Goal: Task Accomplishment & Management: Use online tool/utility

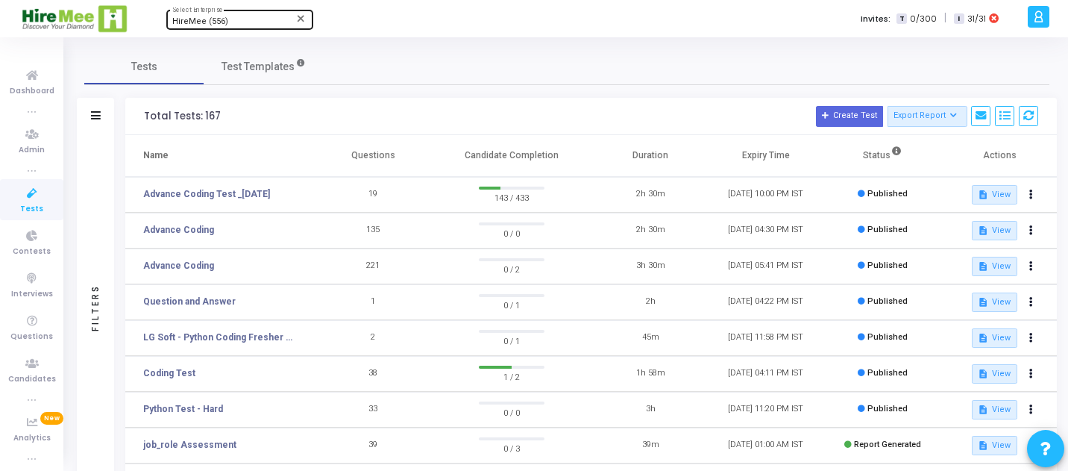
click at [208, 18] on span "HireMee (556)" at bounding box center [200, 21] width 56 height 10
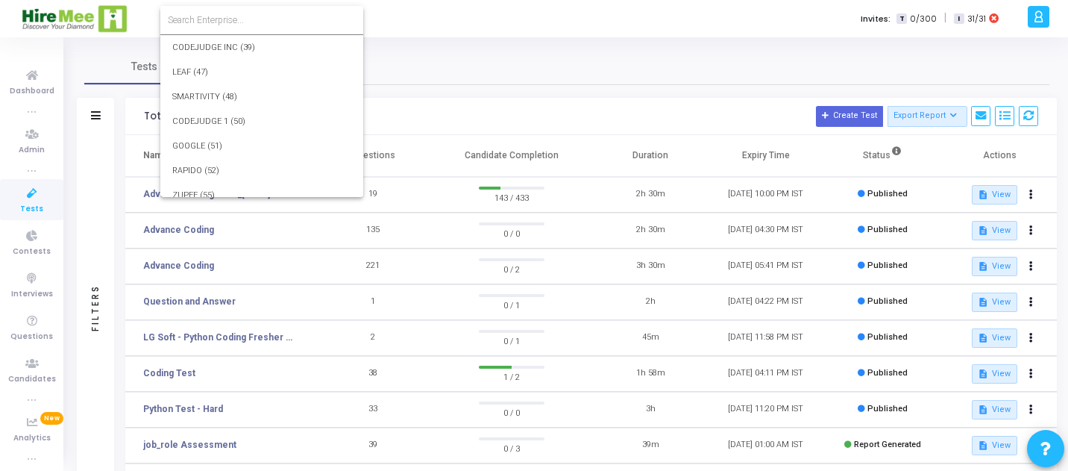
scroll to position [12005, 0]
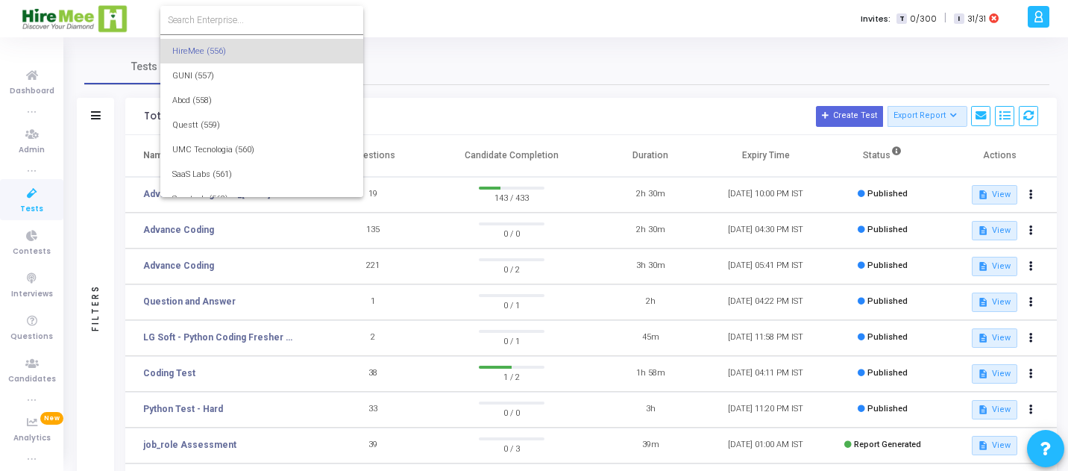
click at [213, 16] on input at bounding box center [262, 19] width 188 height 13
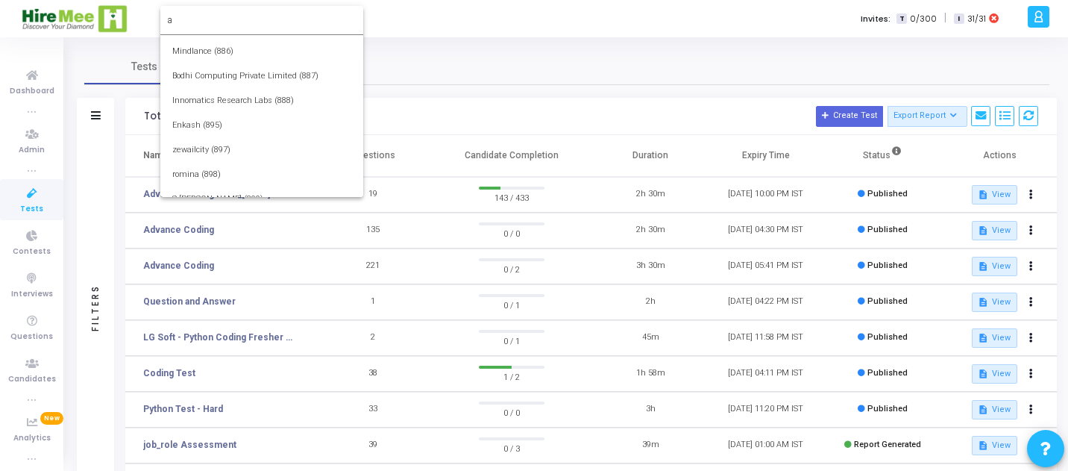
scroll to position [0, 0]
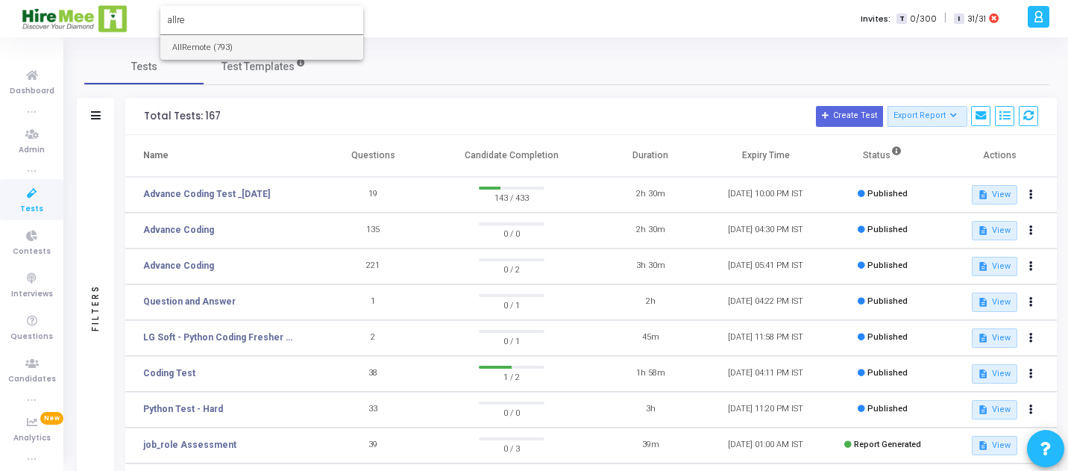
type input "allre"
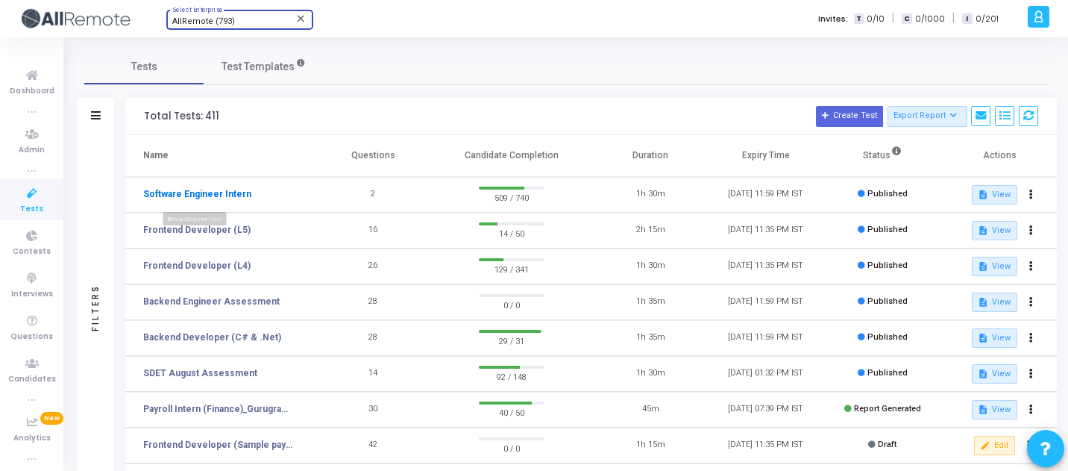
click at [235, 192] on link "Software Engineer Intern" at bounding box center [197, 193] width 108 height 13
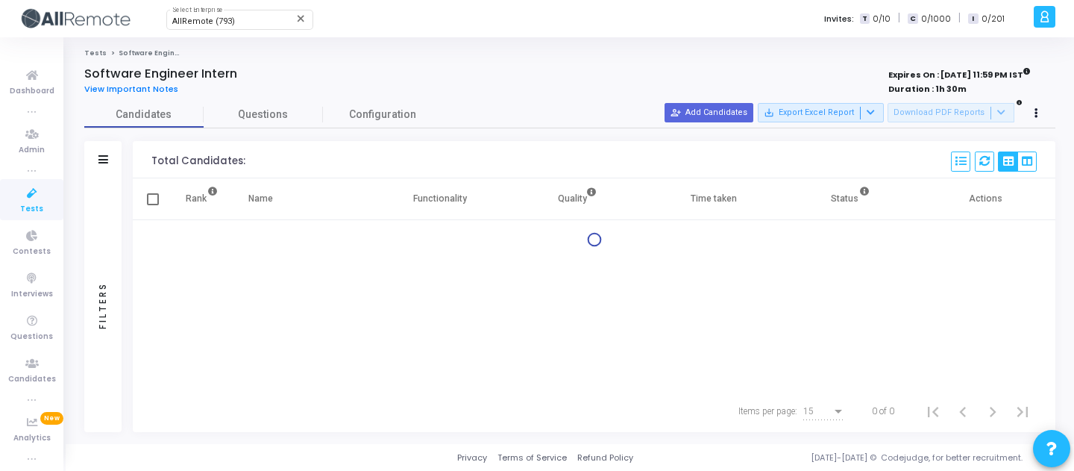
click at [116, 259] on div "Filters" at bounding box center [102, 305] width 37 height 254
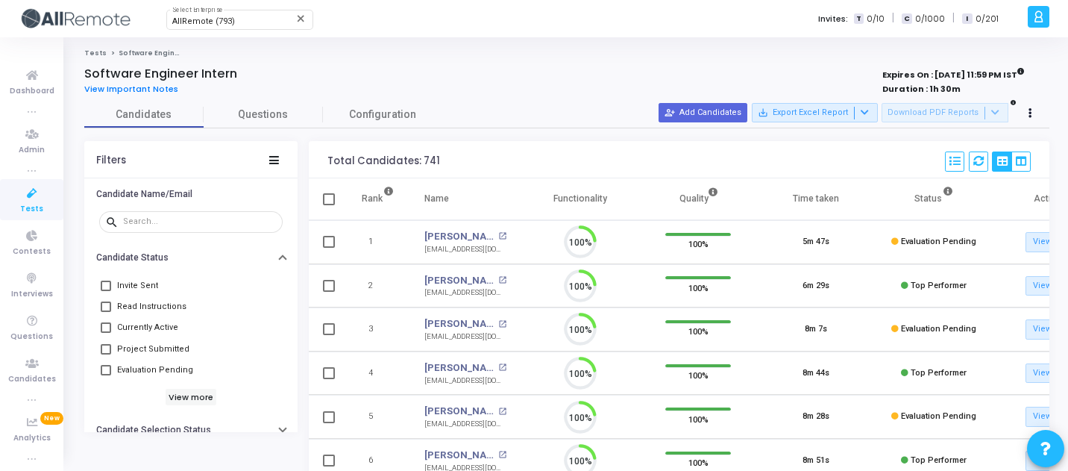
click at [160, 364] on span "Evaluation Pending" at bounding box center [155, 370] width 76 height 18
click at [106, 375] on input "Evaluation Pending" at bounding box center [105, 375] width 1 height 1
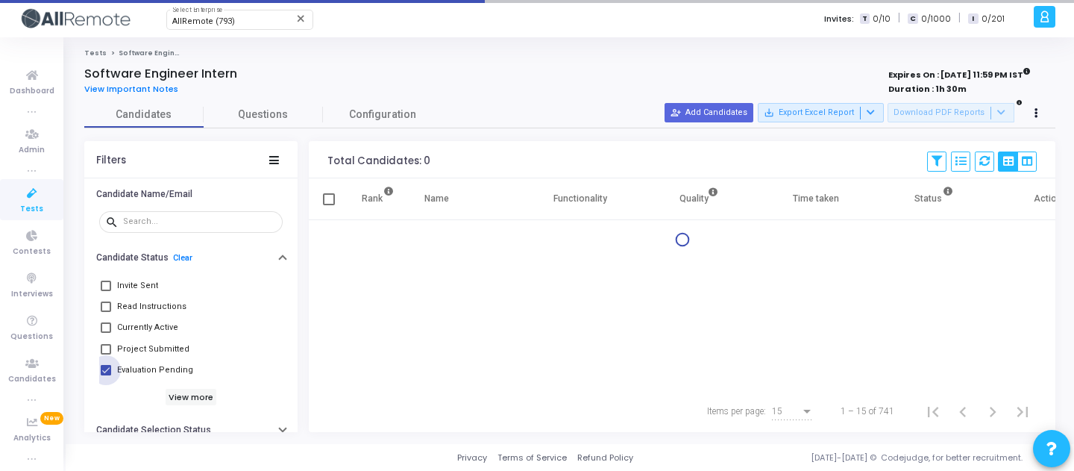
click at [160, 364] on span "Evaluation Pending" at bounding box center [155, 370] width 76 height 18
click at [106, 375] on input "Evaluation Pending" at bounding box center [105, 375] width 1 height 1
checkbox input "false"
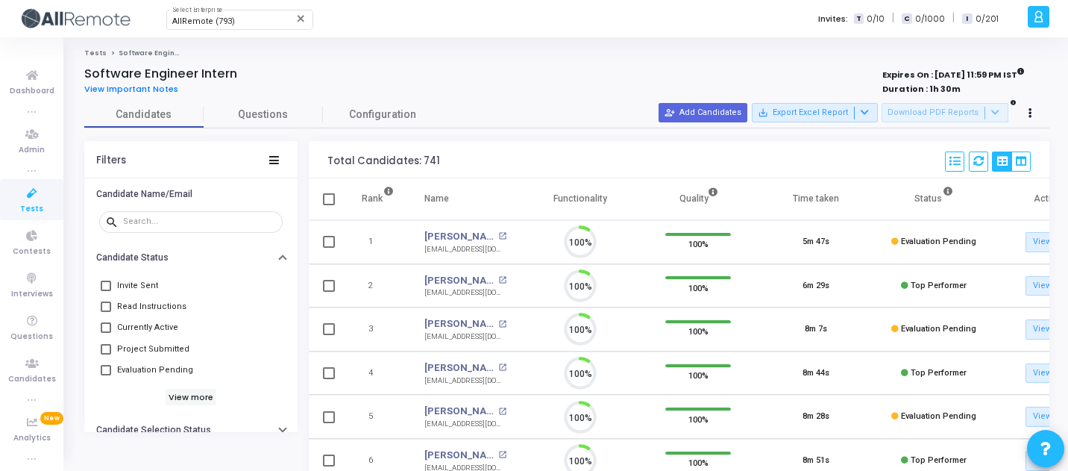
click at [161, 321] on span "Currently Active" at bounding box center [147, 327] width 61 height 18
click at [106, 333] on input "Currently Active" at bounding box center [105, 333] width 1 height 1
checkbox input "true"
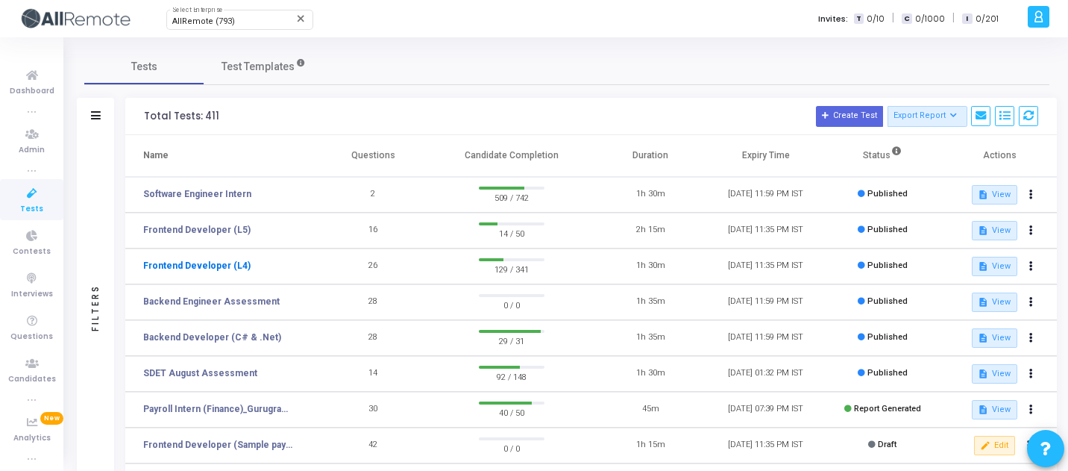
click at [221, 261] on link "Frontend Developer (L4)" at bounding box center [196, 265] width 107 height 13
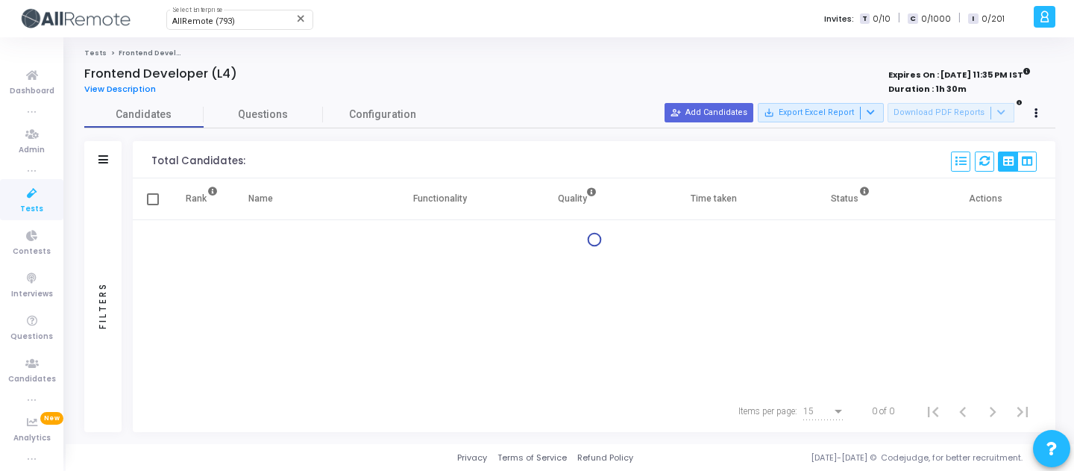
click at [104, 217] on div "Filters" at bounding box center [102, 305] width 37 height 254
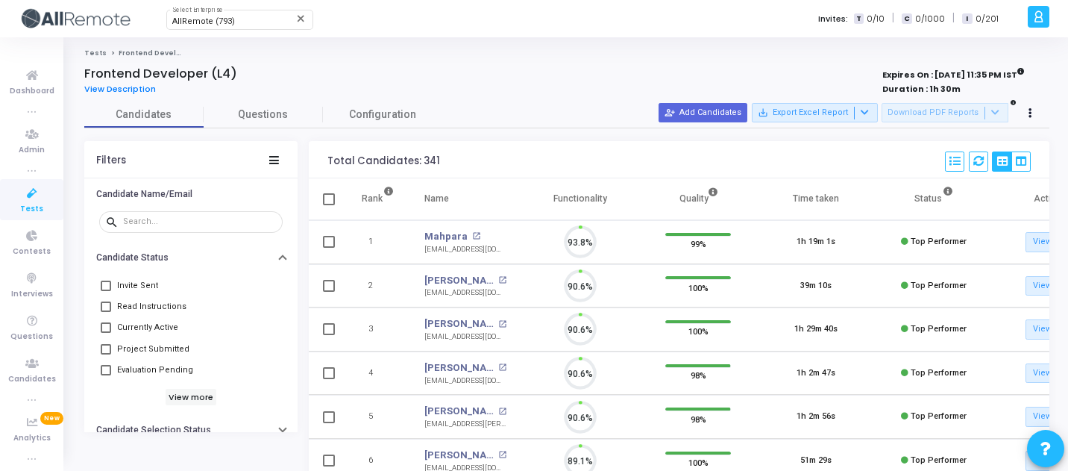
click at [139, 327] on span "Currently Active" at bounding box center [147, 327] width 61 height 18
click at [106, 333] on input "Currently Active" at bounding box center [105, 333] width 1 height 1
checkbox input "true"
